Goal: Transaction & Acquisition: Purchase product/service

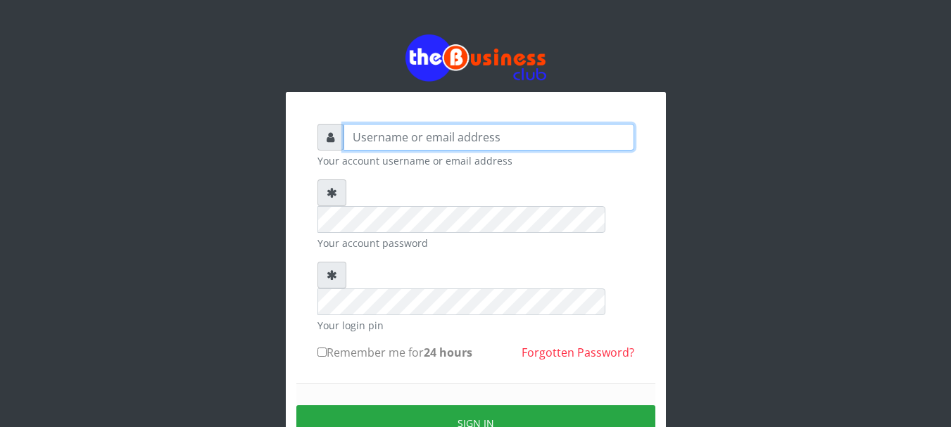
type input "Nacybaby"
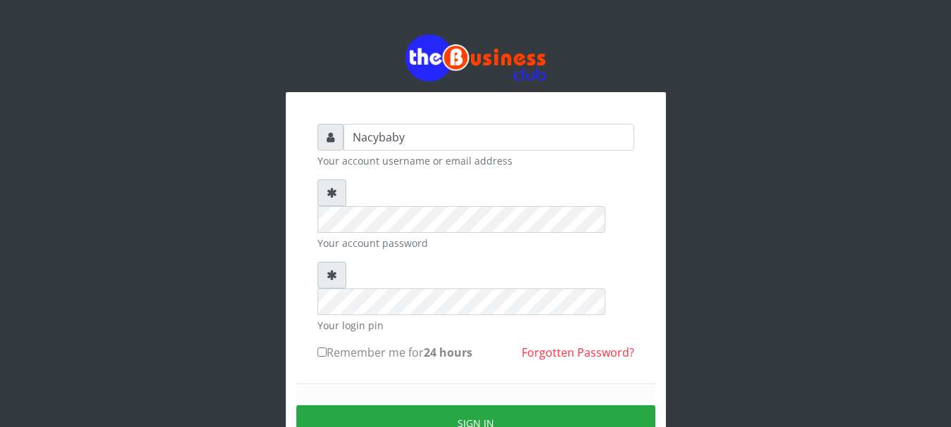
click at [321, 348] on input "Remember me for 24 hours" at bounding box center [321, 352] width 9 height 9
checkbox input "true"
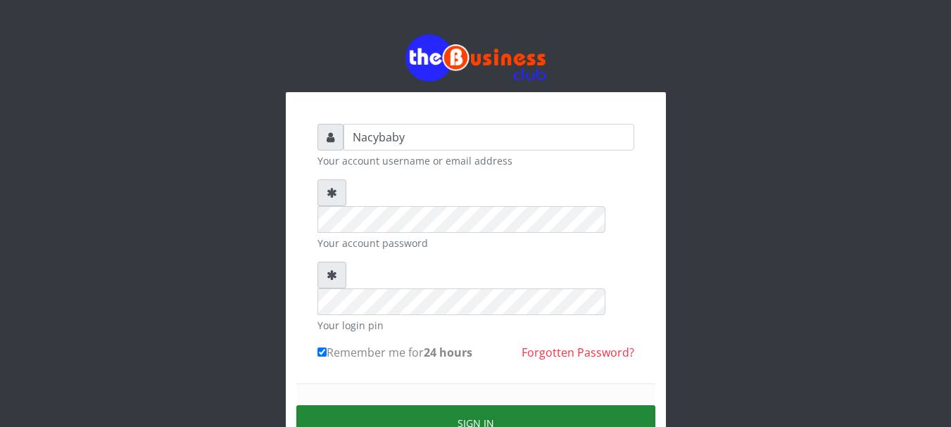
click at [449, 405] on button "Sign in" at bounding box center [475, 423] width 359 height 36
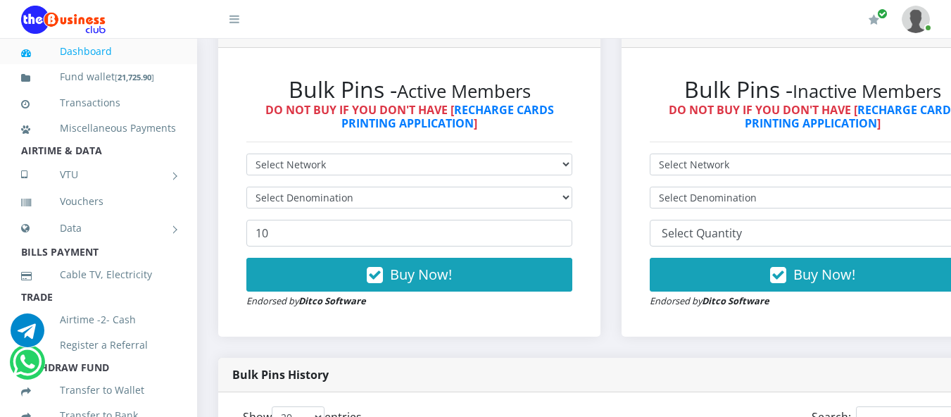
scroll to position [394, 0]
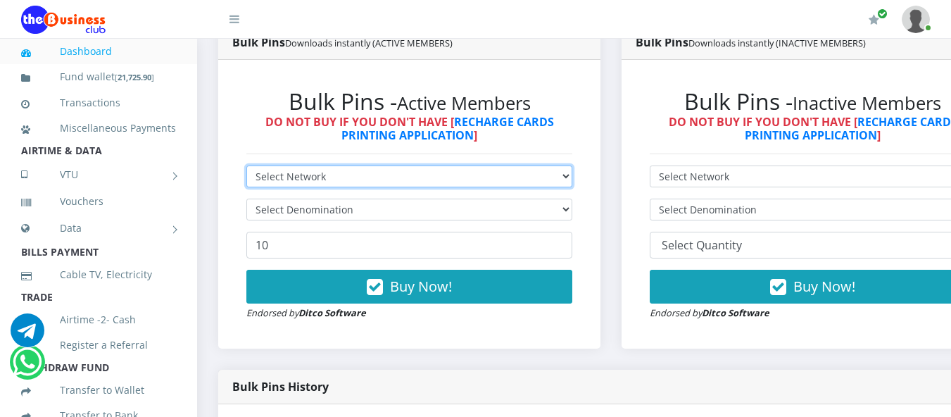
click at [572, 179] on select "Select Network MTN Globacom 9Mobile Airtel" at bounding box center [409, 176] width 326 height 22
select select "MTN"
click at [246, 168] on select "Select Network MTN Globacom 9Mobile Airtel" at bounding box center [409, 176] width 326 height 22
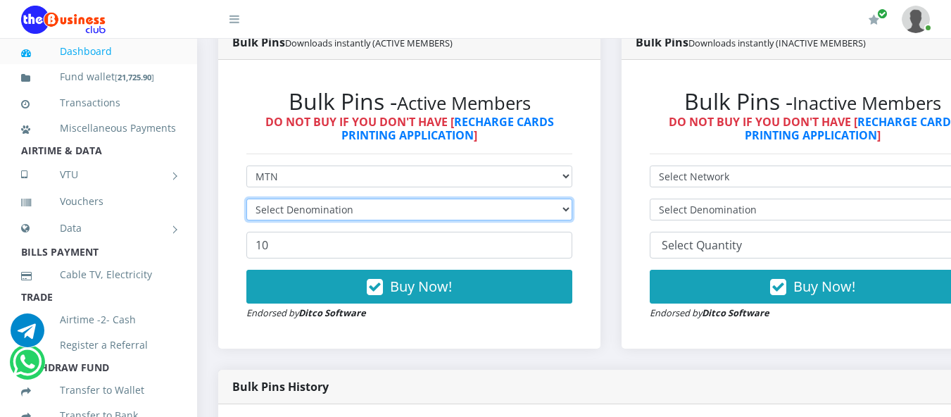
click at [572, 211] on select "Select Denomination" at bounding box center [409, 209] width 326 height 22
select select "484.7-500"
click at [246, 201] on select "Select Denomination MTN NGN100 - ₦96.94 MTN NGN200 - ₦193.88 MTN NGN400 - ₦387.…" at bounding box center [409, 209] width 326 height 22
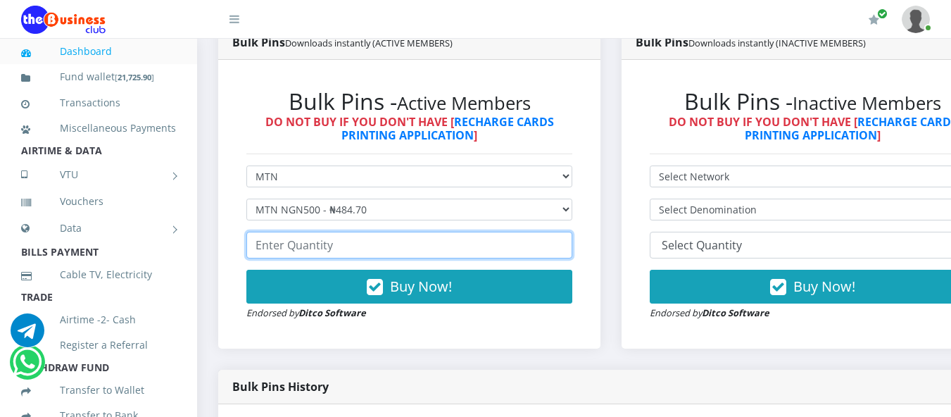
click at [258, 249] on input "number" at bounding box center [409, 245] width 326 height 27
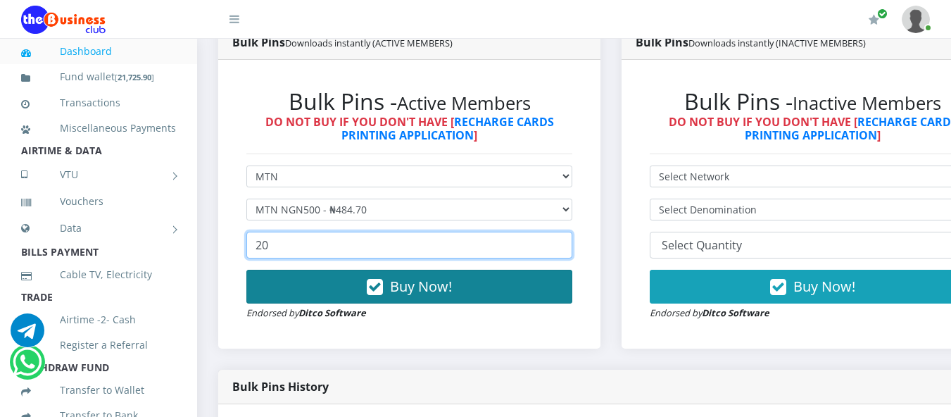
type input "20"
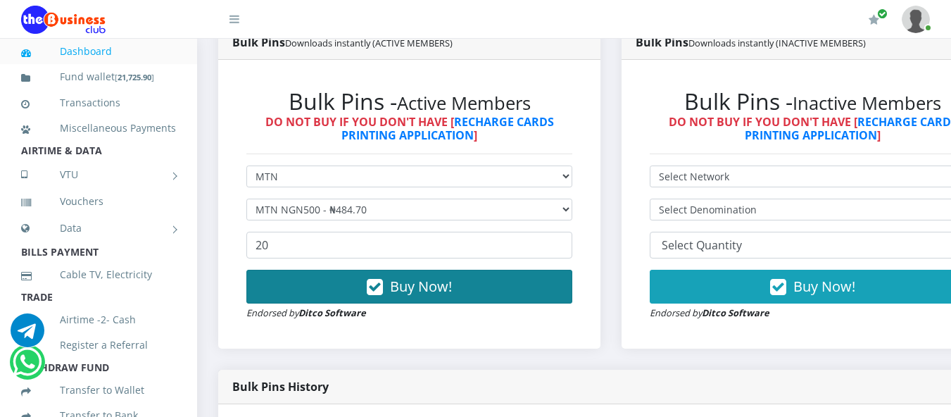
click at [406, 283] on span "Buy Now!" at bounding box center [421, 286] width 62 height 19
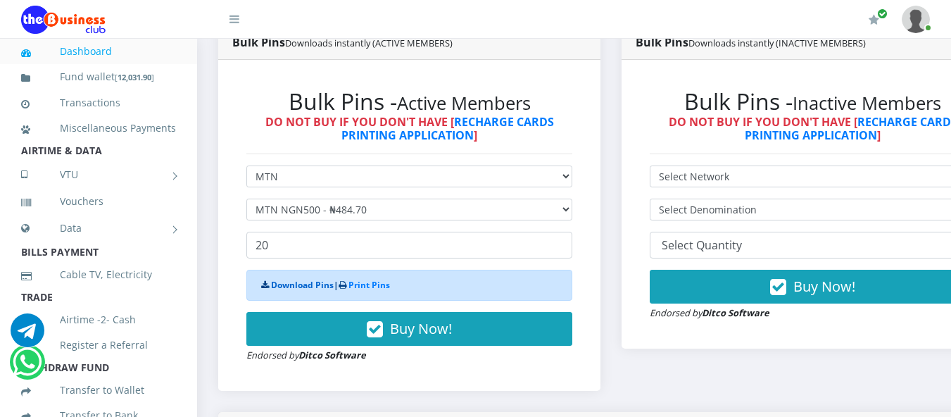
click at [295, 288] on link "Download Pins" at bounding box center [302, 285] width 63 height 12
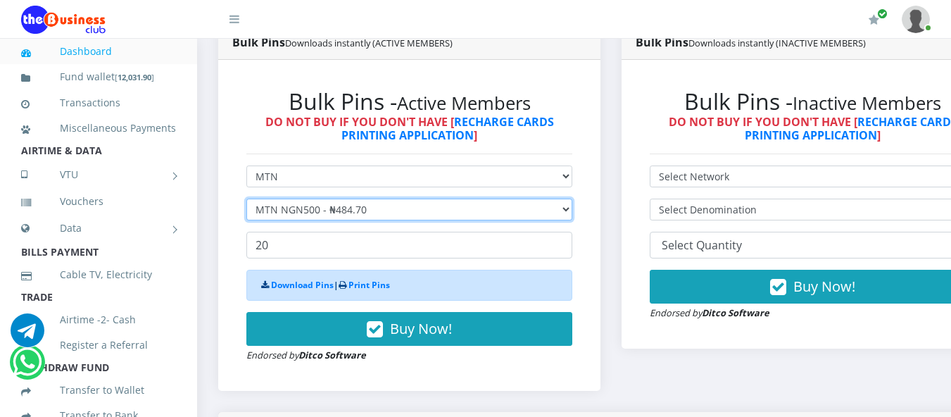
click at [572, 212] on select "Select Denomination MTN NGN100 - ₦96.94 MTN NGN200 - ₦193.88 MTN NGN400 - ₦387.…" at bounding box center [409, 209] width 326 height 22
click at [246, 201] on select "Select Denomination MTN NGN100 - ₦96.94 MTN NGN200 - ₦193.88 MTN NGN400 - ₦387.…" at bounding box center [409, 209] width 326 height 22
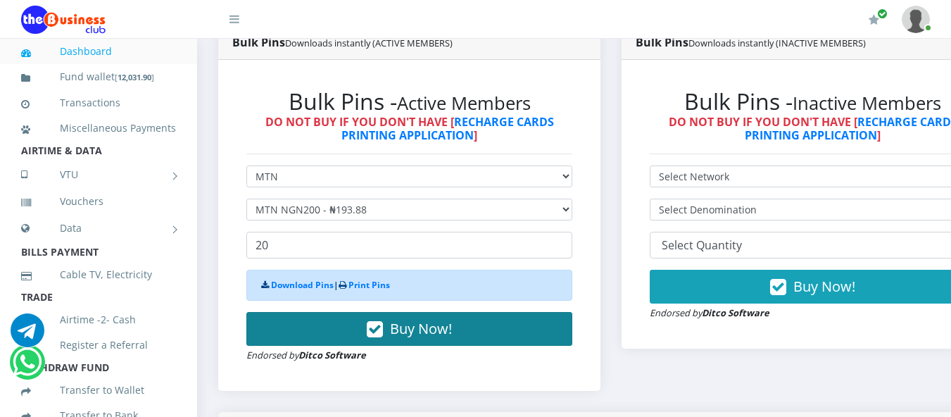
click at [393, 331] on button "Buy Now!" at bounding box center [409, 329] width 326 height 34
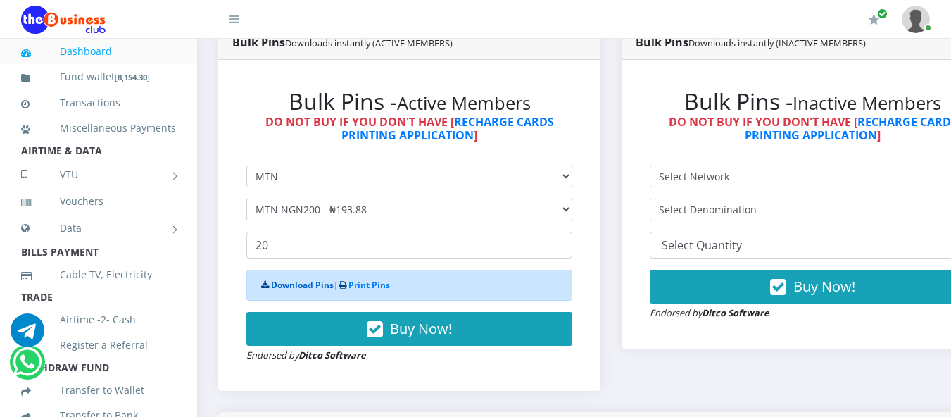
click at [286, 290] on link "Download Pins" at bounding box center [302, 285] width 63 height 12
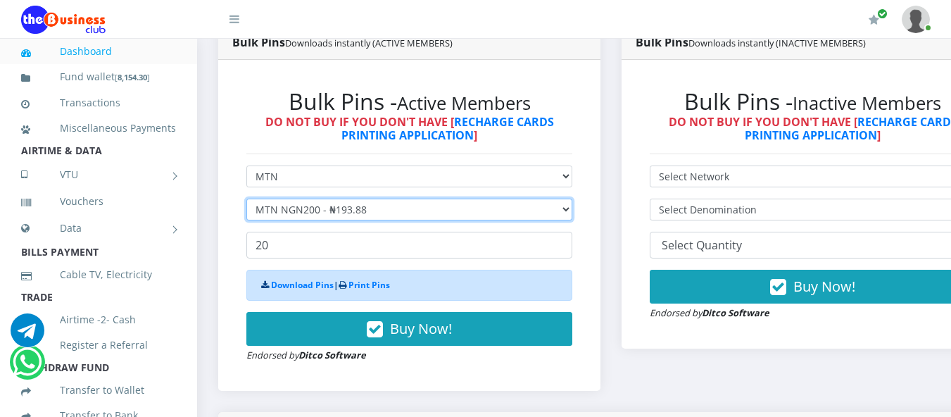
click at [572, 210] on select "Select Denomination MTN NGN100 - ₦96.94 MTN NGN200 - ₦193.88 MTN NGN400 - ₦387.…" at bounding box center [409, 209] width 326 height 22
click at [246, 201] on select "Select Denomination MTN NGN100 - ₦96.94 MTN NGN200 - ₦193.88 MTN NGN400 - ₦387.…" at bounding box center [409, 209] width 326 height 22
click at [572, 210] on select "Select Denomination MTN NGN100 - ₦96.94 MTN NGN200 - ₦193.88 MTN NGN400 - ₦387.…" at bounding box center [409, 209] width 326 height 22
click at [246, 201] on select "Select Denomination MTN NGN100 - ₦96.94 MTN NGN200 - ₦193.88 MTN NGN400 - ₦387.…" at bounding box center [409, 209] width 326 height 22
click at [572, 215] on select "Select Denomination MTN NGN100 - ₦96.94 MTN NGN200 - ₦193.88 MTN NGN400 - ₦387.…" at bounding box center [409, 209] width 326 height 22
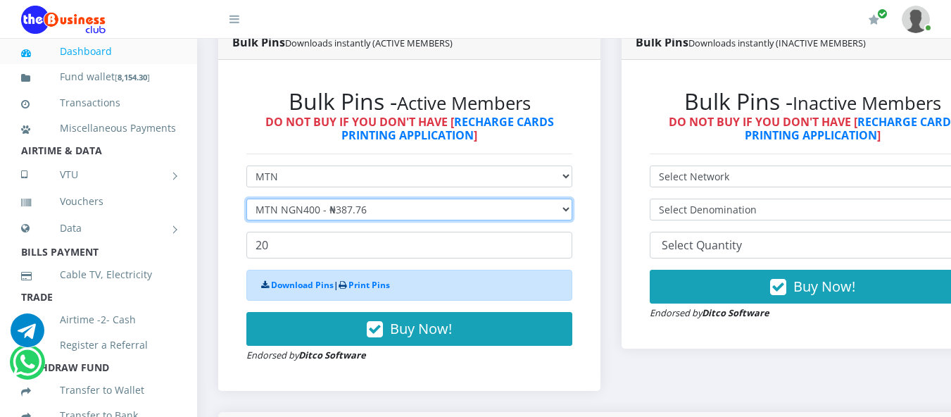
select select "193.88-200"
click at [246, 201] on select "Select Denomination MTN NGN100 - ₦96.94 MTN NGN200 - ₦193.88 MTN NGN400 - ₦387.…" at bounding box center [409, 209] width 326 height 22
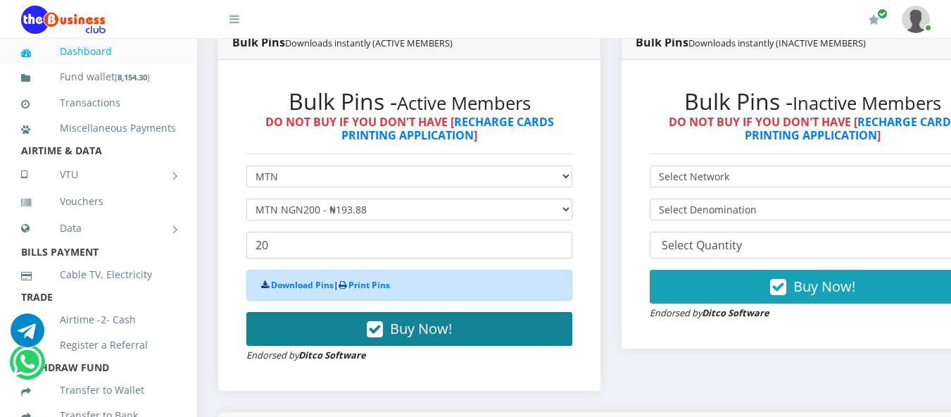
click at [389, 329] on button "Buy Now!" at bounding box center [409, 329] width 326 height 34
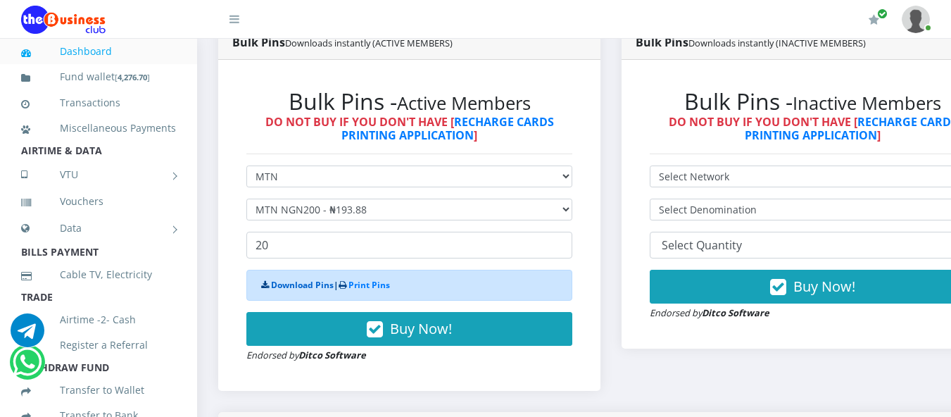
click at [314, 285] on link "Download Pins" at bounding box center [302, 285] width 63 height 12
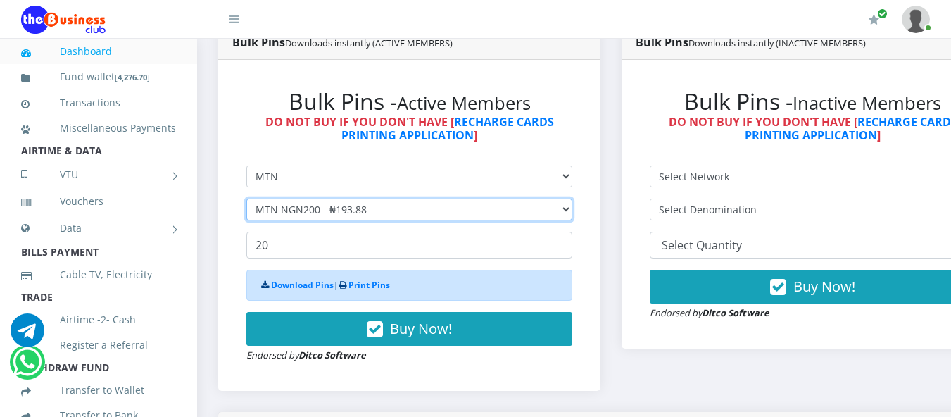
click at [572, 210] on select "Select Denomination MTN NGN100 - ₦96.94 MTN NGN200 - ₦193.88 MTN NGN400 - ₦387.…" at bounding box center [409, 209] width 326 height 22
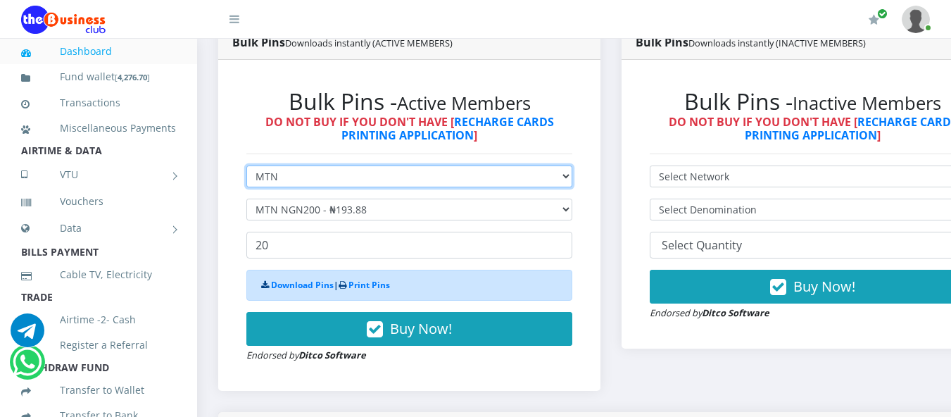
click at [572, 177] on select "Select Network MTN Globacom 9Mobile Airtel" at bounding box center [409, 176] width 326 height 22
select select "Airtel"
click at [246, 168] on select "Select Network MTN Globacom 9Mobile Airtel" at bounding box center [409, 176] width 326 height 22
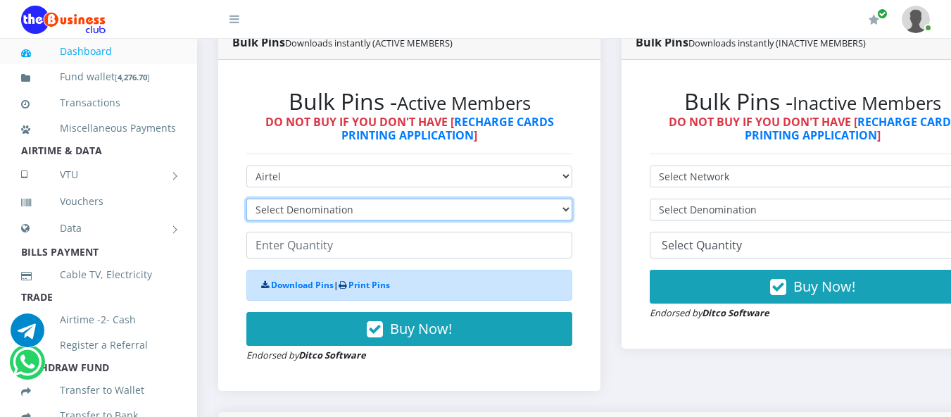
click at [572, 210] on select "Select Denomination Airtel NGN100 - ₦96.36 Airtel NGN200 - ₦192.72 Airtel NGN50…" at bounding box center [409, 209] width 326 height 22
select select "192.72-200"
click at [246, 201] on select "Select Denomination Airtel NGN100 - ₦96.36 Airtel NGN200 - ₦192.72 Airtel NGN50…" at bounding box center [409, 209] width 326 height 22
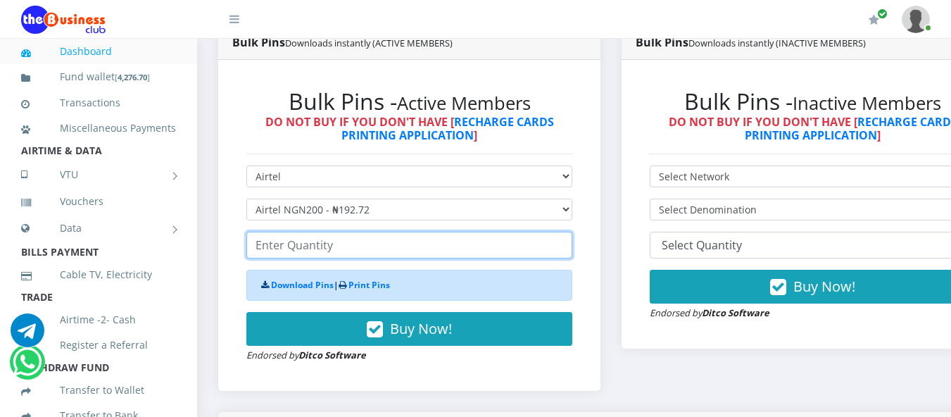
click at [256, 249] on input "number" at bounding box center [409, 245] width 326 height 27
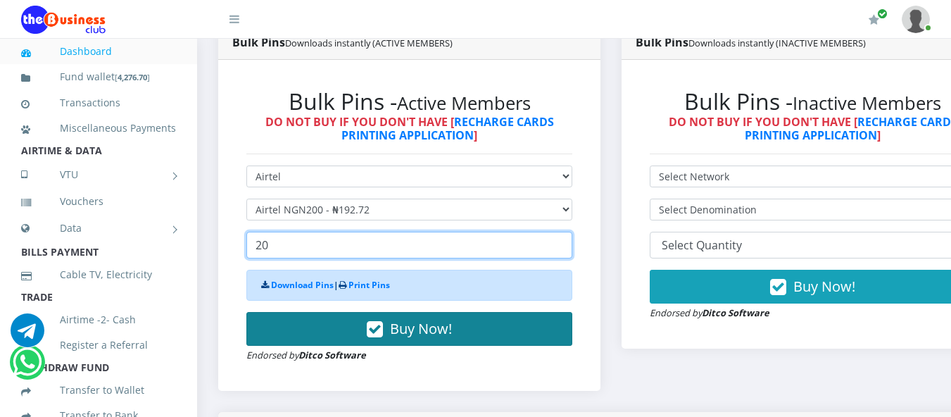
type input "20"
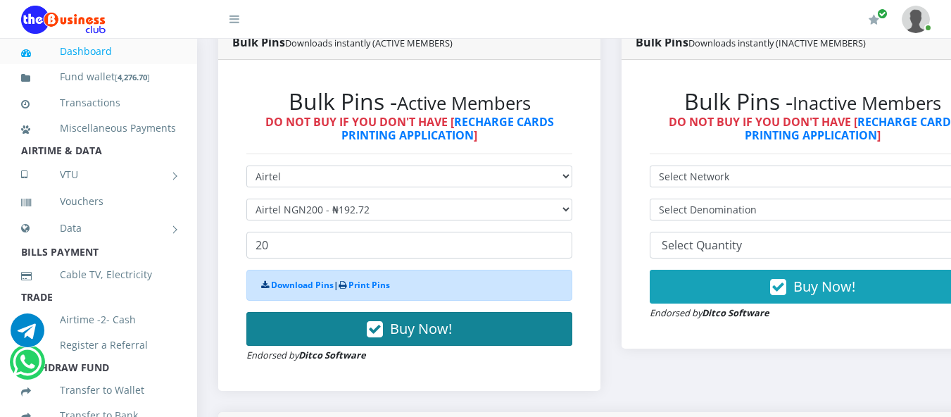
click at [409, 330] on span "Buy Now!" at bounding box center [421, 328] width 62 height 19
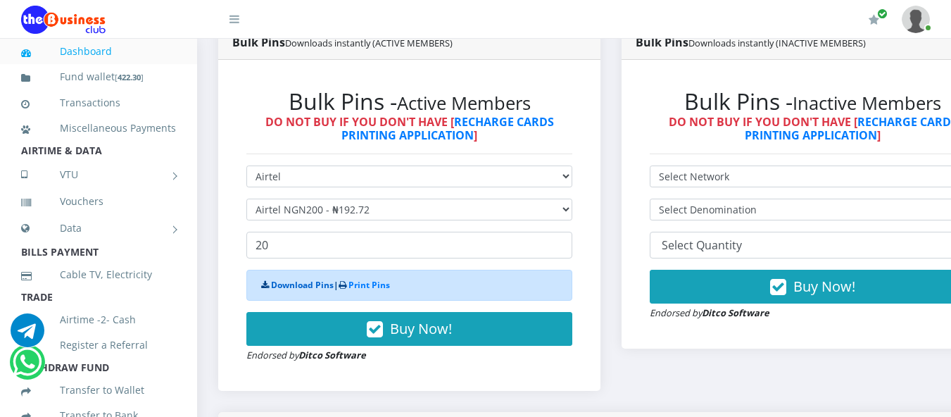
click at [322, 286] on link "Download Pins" at bounding box center [302, 285] width 63 height 12
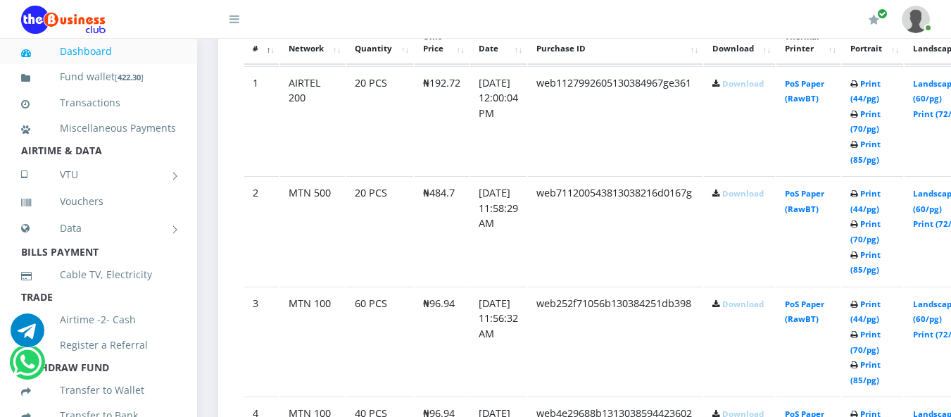
scroll to position [873, 0]
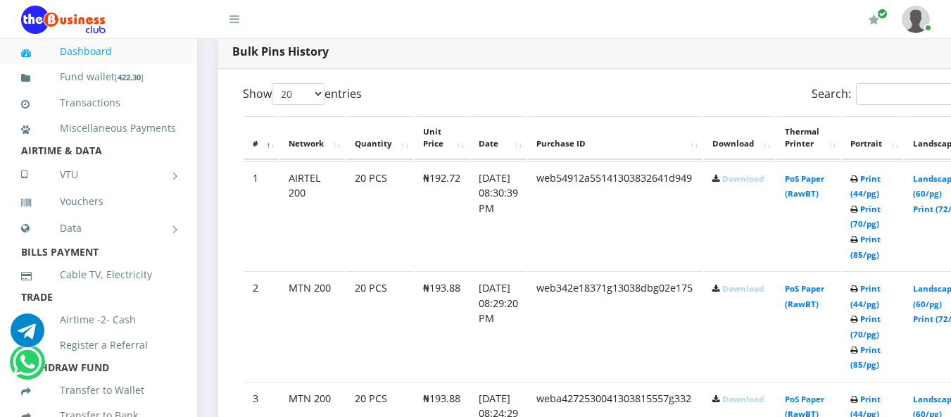
scroll to position [747, 0]
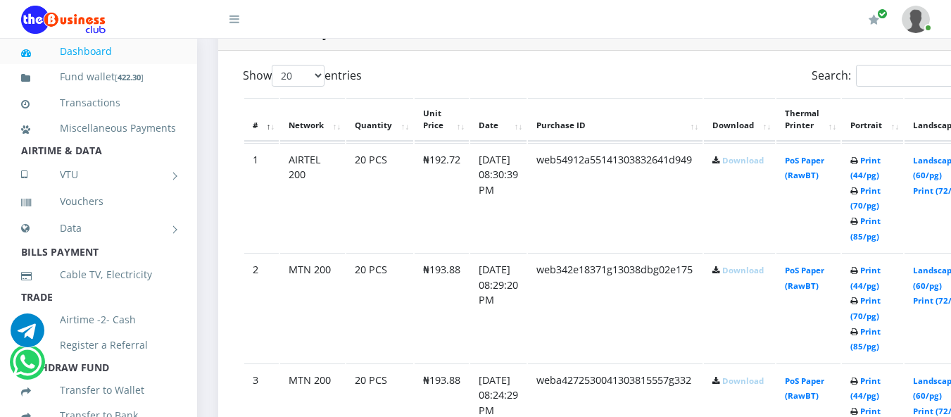
click at [745, 162] on link "Download" at bounding box center [743, 160] width 42 height 11
click at [752, 269] on link "Download" at bounding box center [743, 270] width 42 height 11
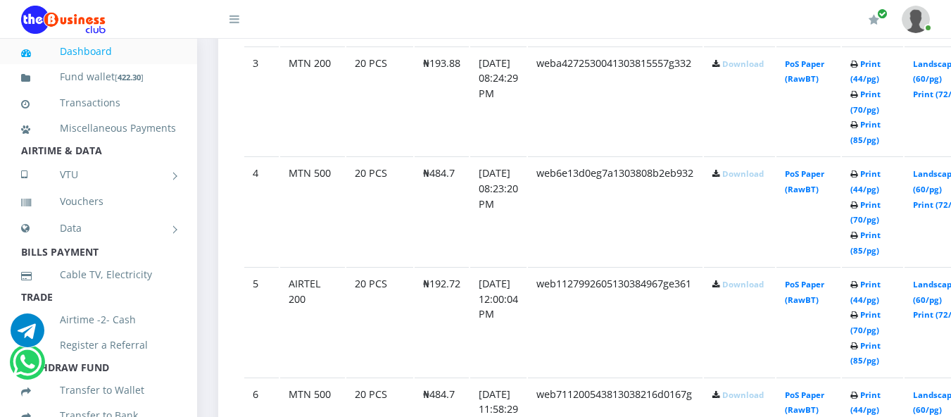
scroll to position [1070, 0]
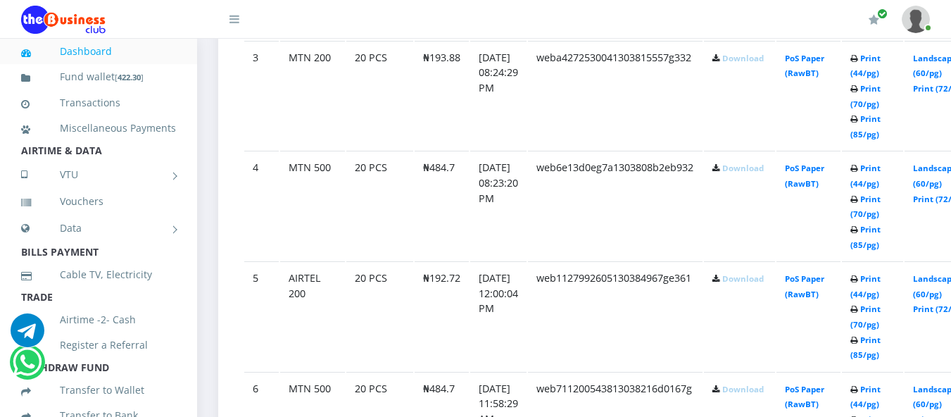
click at [749, 63] on link "Download" at bounding box center [743, 58] width 42 height 11
click at [759, 170] on link "Download" at bounding box center [743, 168] width 42 height 11
click at [745, 279] on link "Download" at bounding box center [743, 278] width 42 height 11
click at [750, 279] on link "Download" at bounding box center [743, 278] width 42 height 11
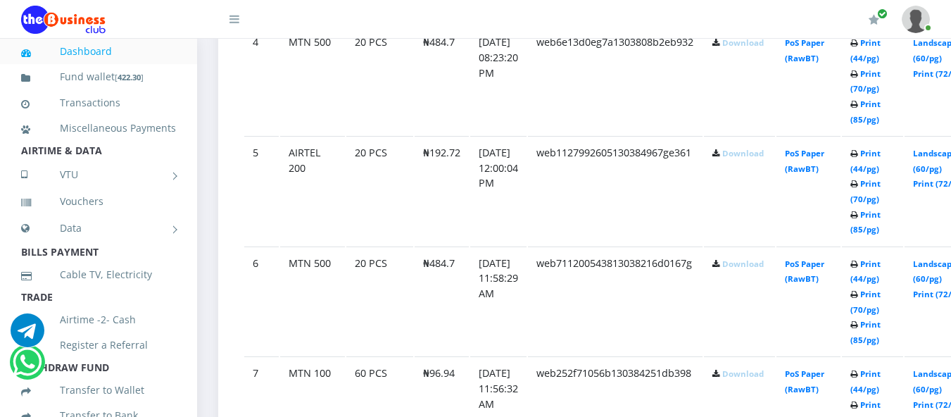
scroll to position [1201, 0]
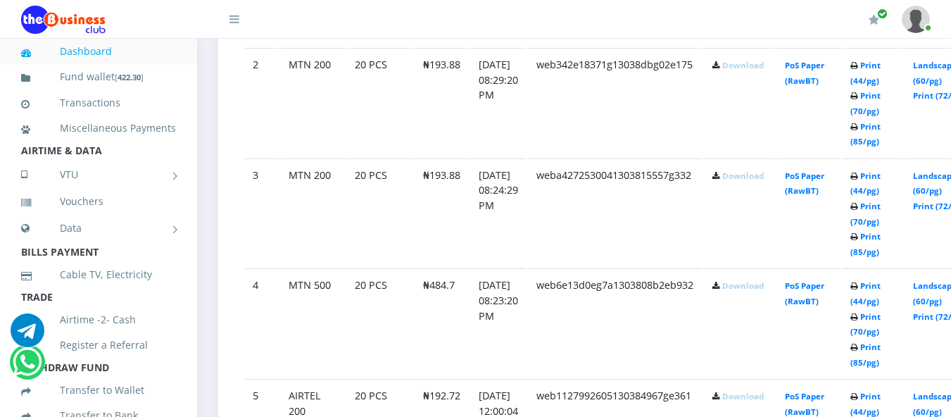
scroll to position [940, 0]
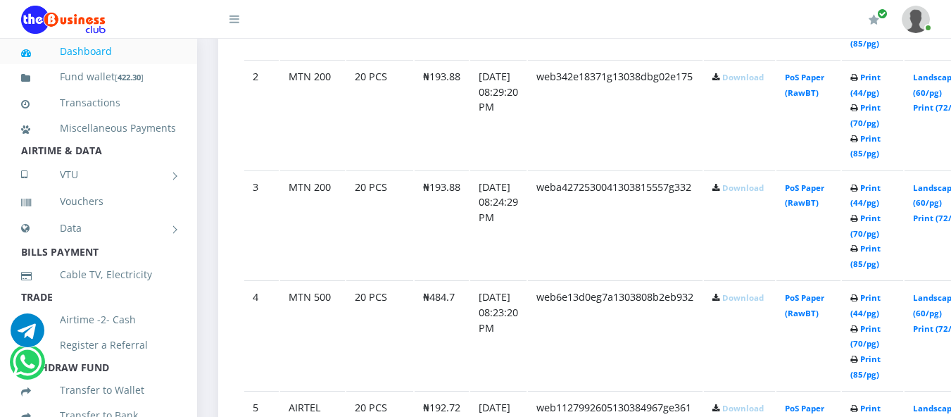
click at [747, 75] on link "Download" at bounding box center [743, 77] width 42 height 11
click at [749, 188] on link "Download" at bounding box center [743, 187] width 42 height 11
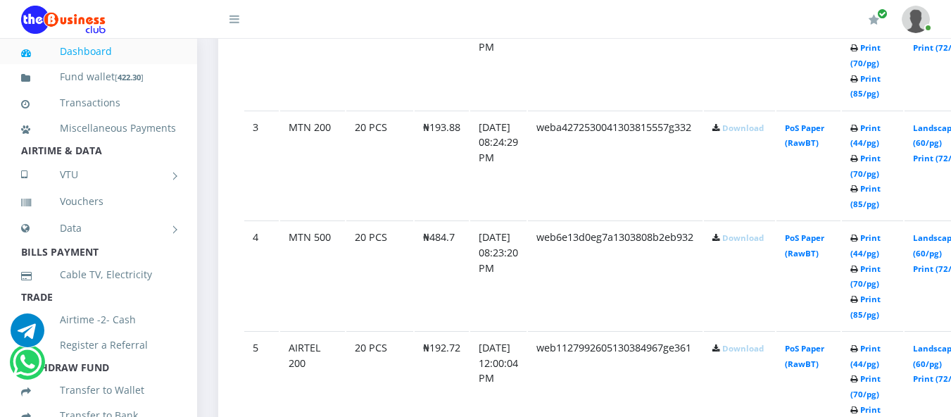
scroll to position [1006, 0]
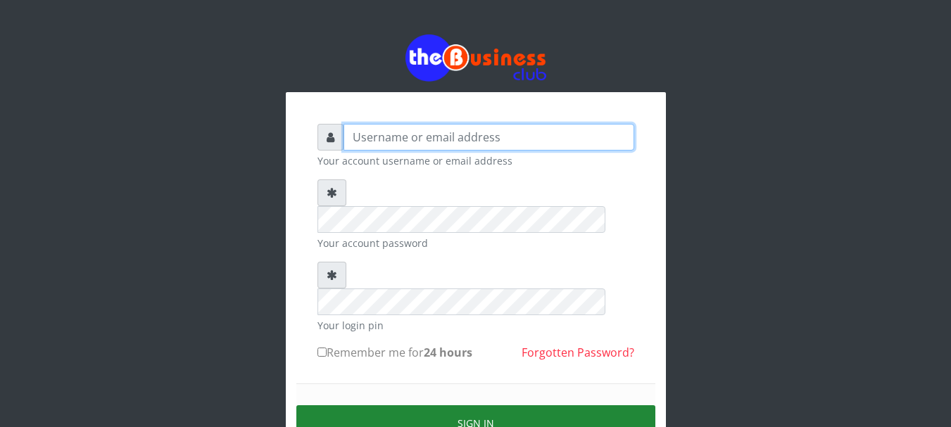
type input "Nacybaby"
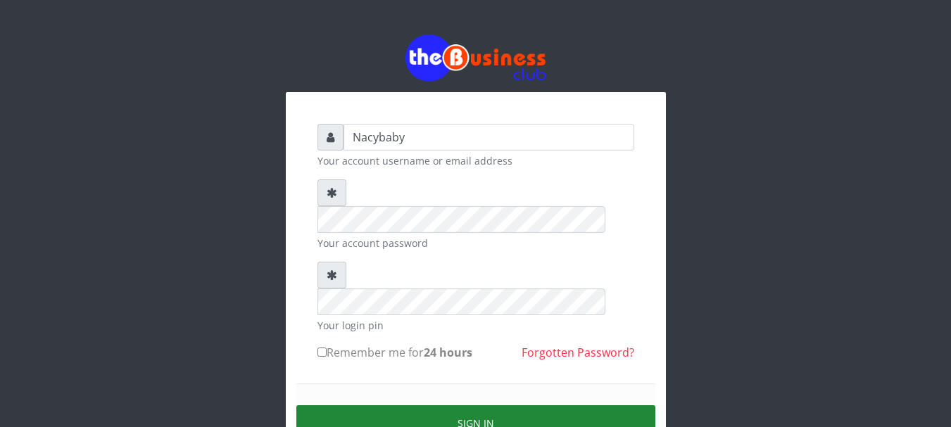
click at [424, 405] on button "Sign in" at bounding box center [475, 423] width 359 height 36
